Goal: Information Seeking & Learning: Find specific fact

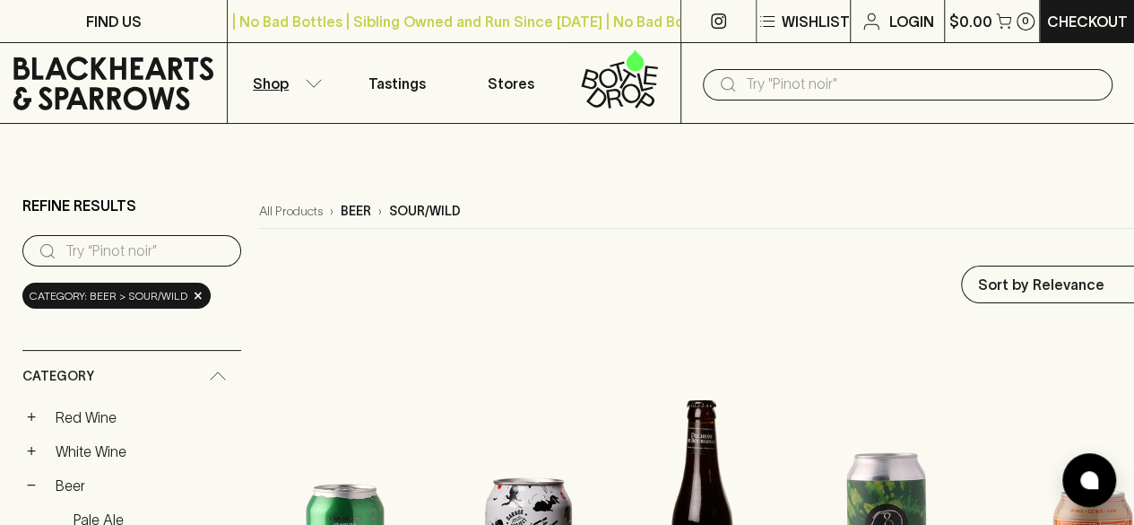
click at [126, 242] on input "search" at bounding box center [145, 251] width 161 height 29
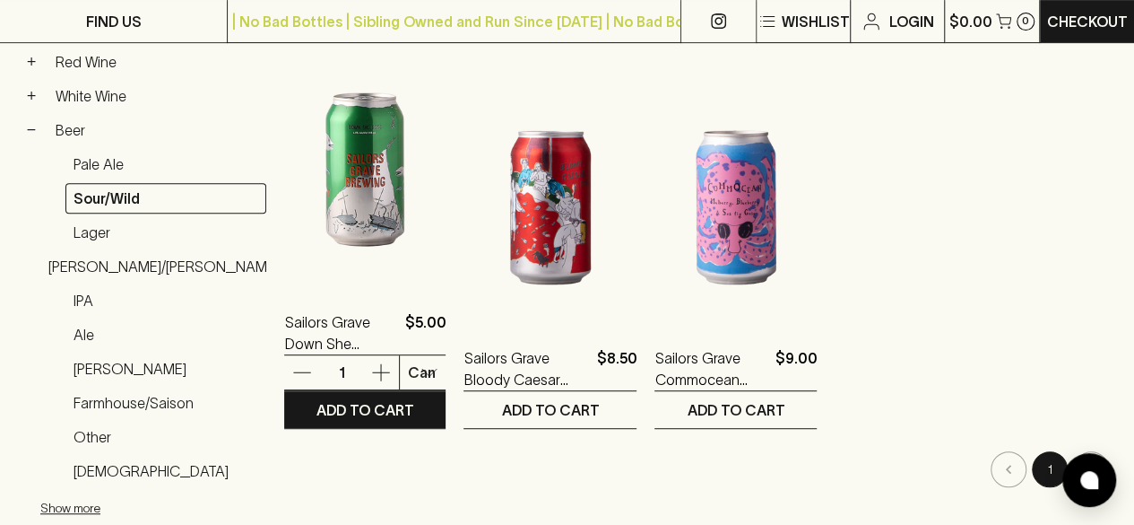
scroll to position [359, 0]
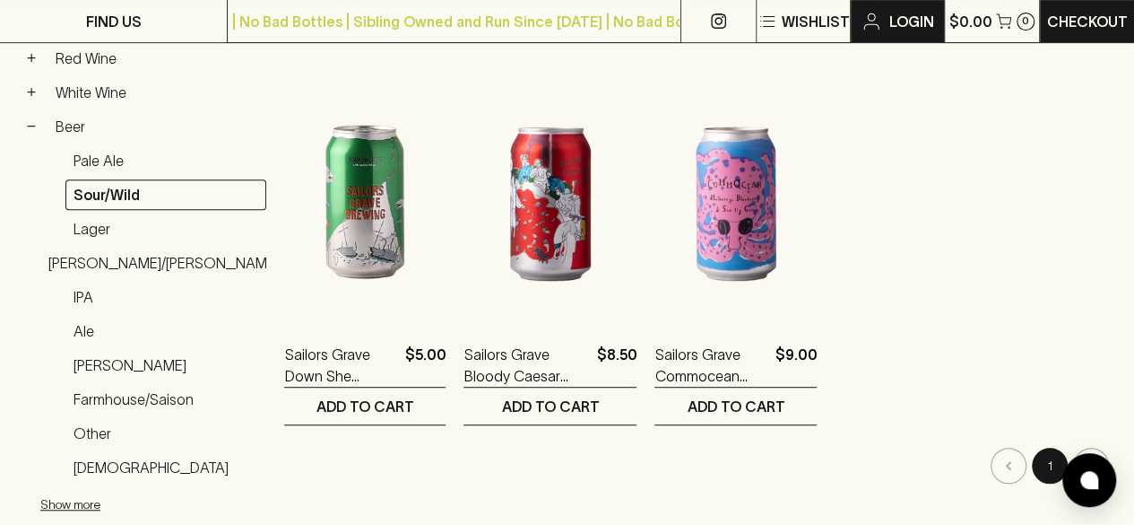
type input "sailors grave"
